Goal: Task Accomplishment & Management: Manage account settings

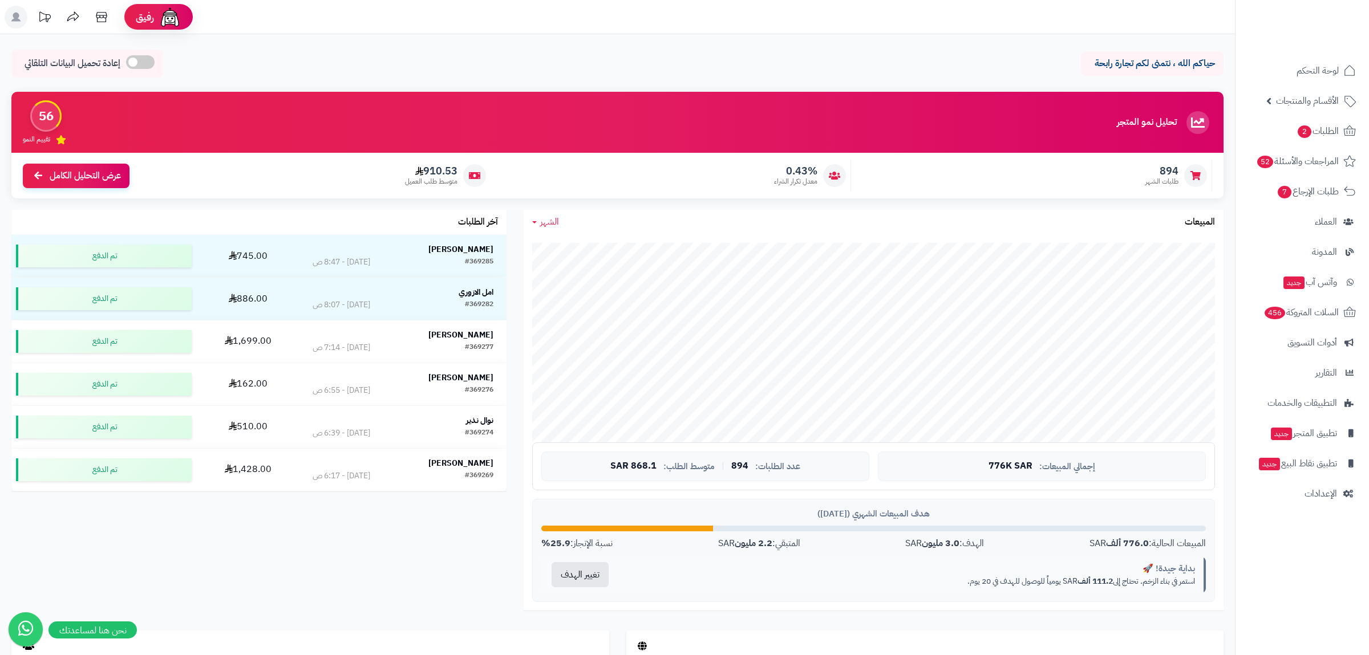
click at [103, 525] on div "تحليل نمو المتجر مرحلة النمو 56 تقييم النمو 894 طلبات الشهر 0.43% معدل تكرار ال…" at bounding box center [617, 361] width 1229 height 539
click at [1322, 102] on span "الأقسام والمنتجات" at bounding box center [1307, 101] width 63 height 16
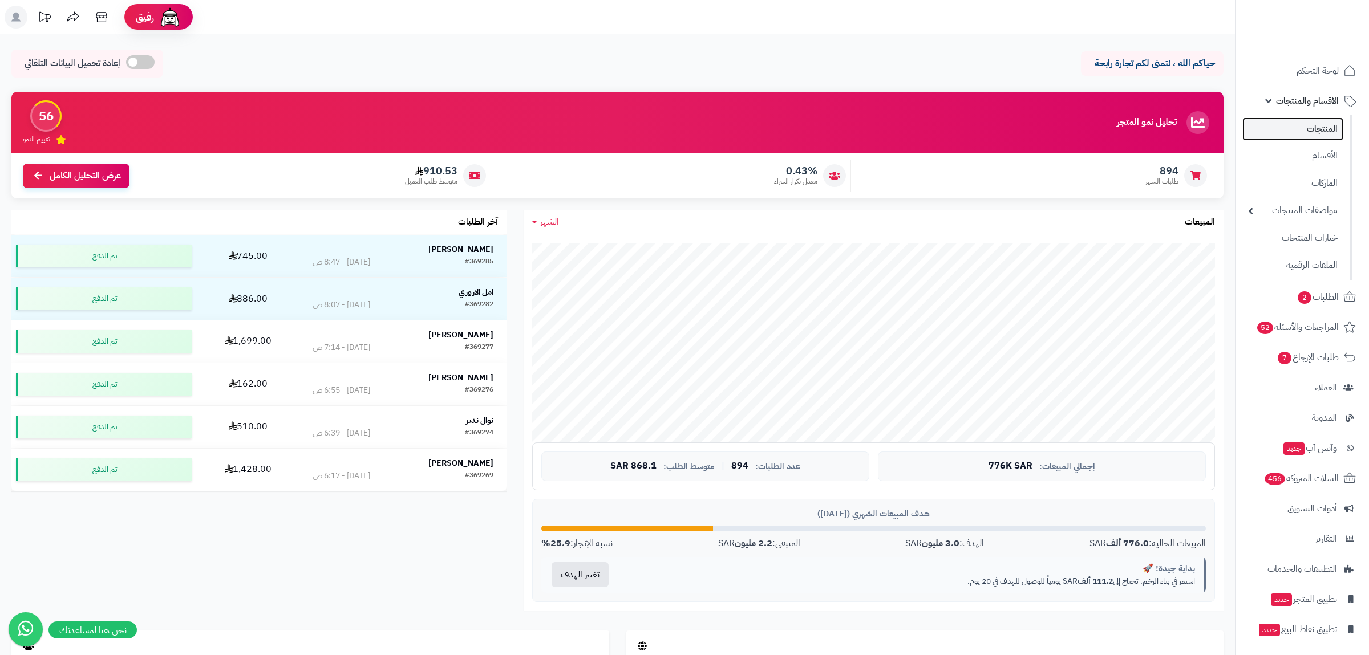
click at [1325, 119] on link "المنتجات" at bounding box center [1292, 128] width 101 height 23
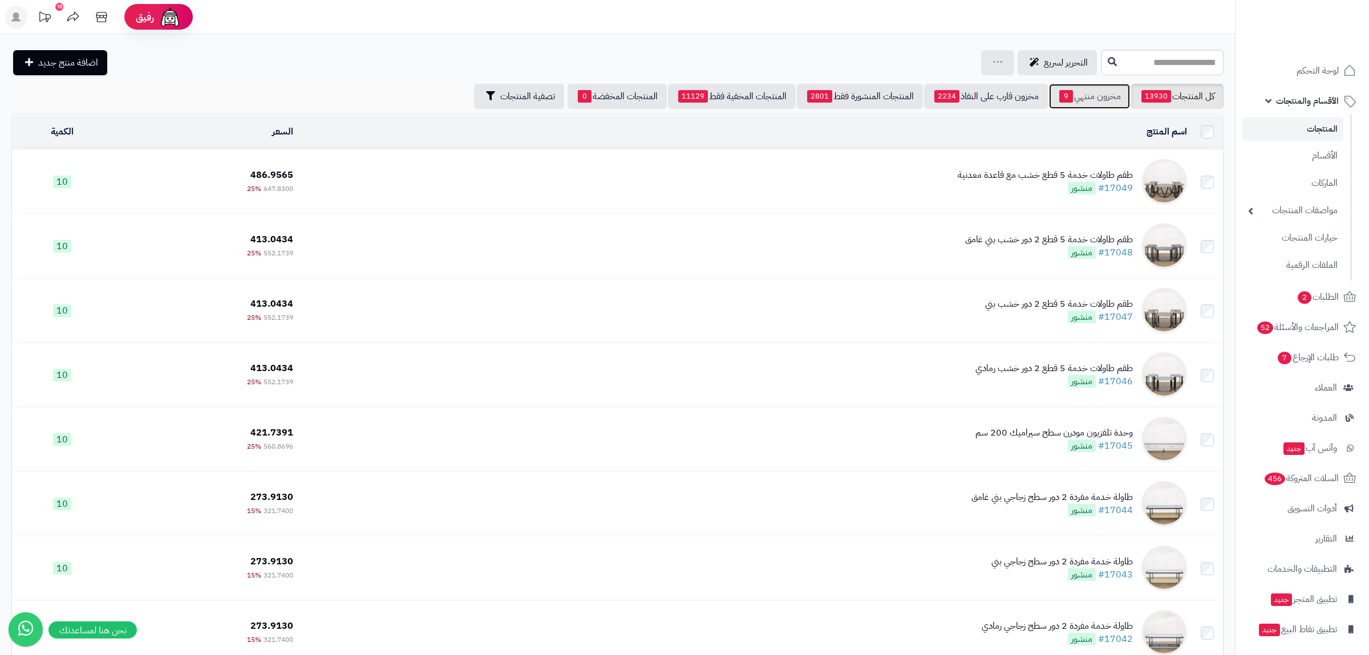
click at [1085, 94] on link "مخزون منتهي 9" at bounding box center [1089, 96] width 81 height 25
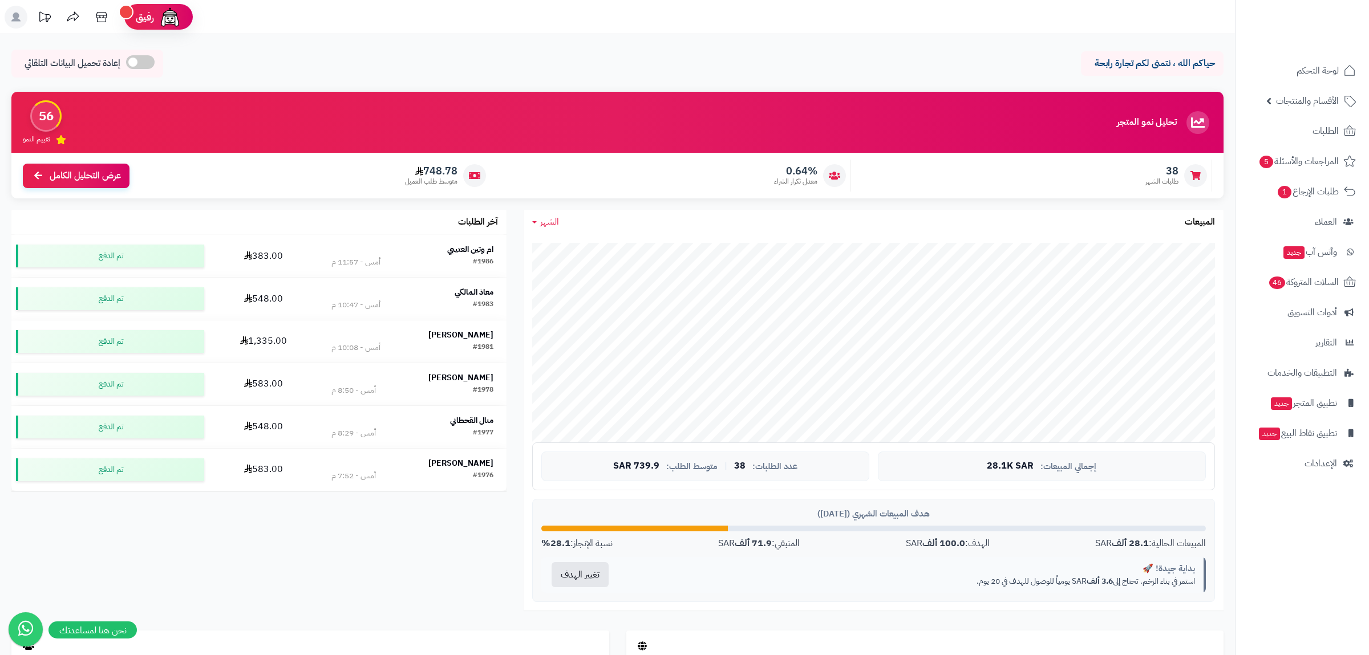
click at [806, 19] on header "رفيق ! الطلبات معالجة مكتمل إرجاع المنتجات العملاء المتواجدون الان 1309 عملاء م…" at bounding box center [684, 17] width 1369 height 34
